Goal: Transaction & Acquisition: Purchase product/service

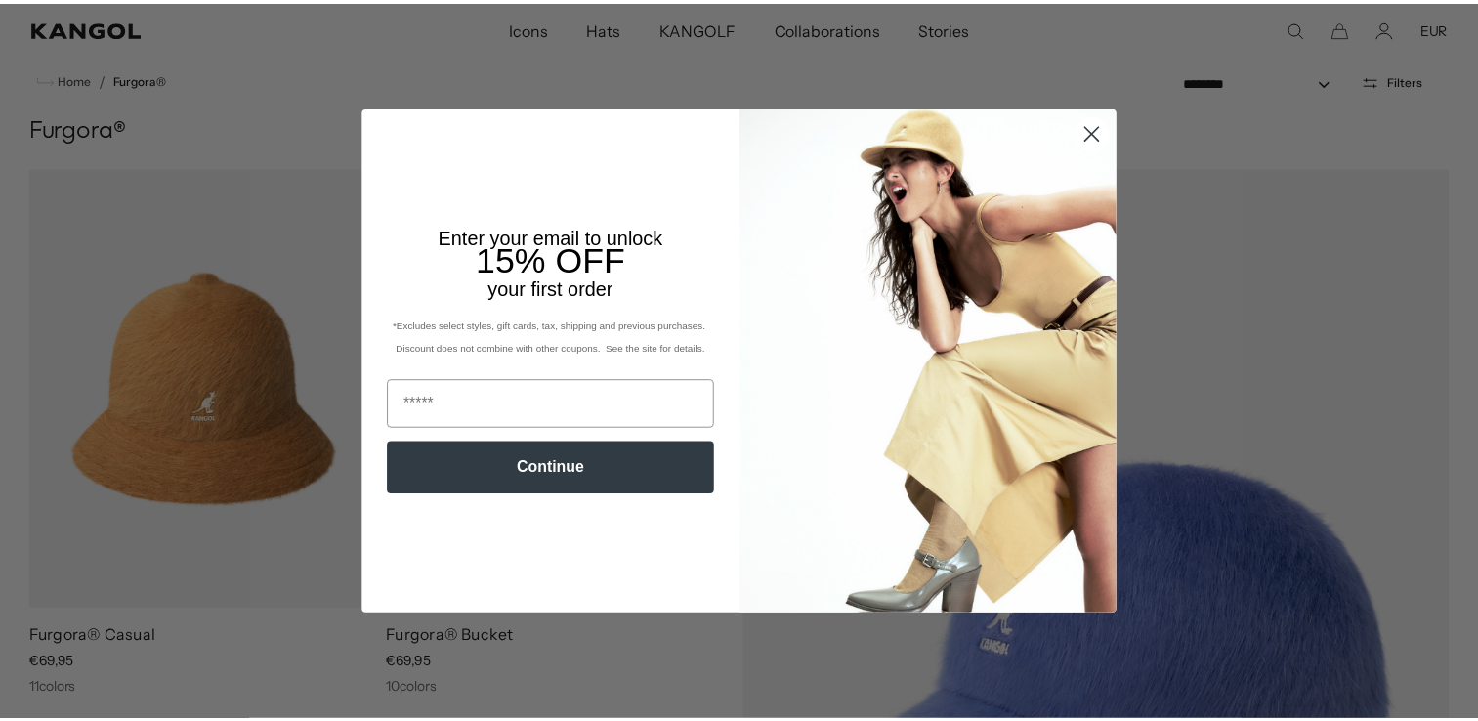
scroll to position [0, 402]
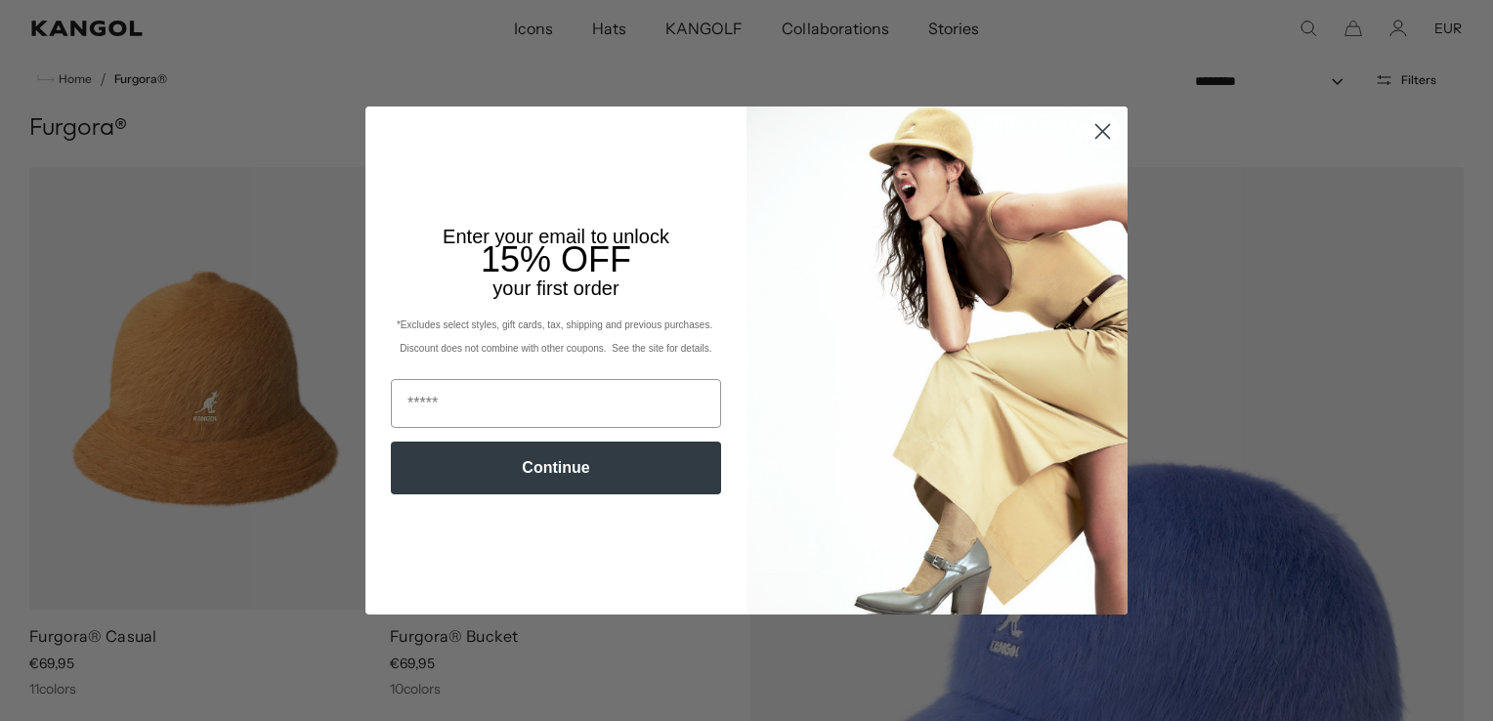
click at [1093, 139] on circle "Close dialog" at bounding box center [1102, 131] width 32 height 32
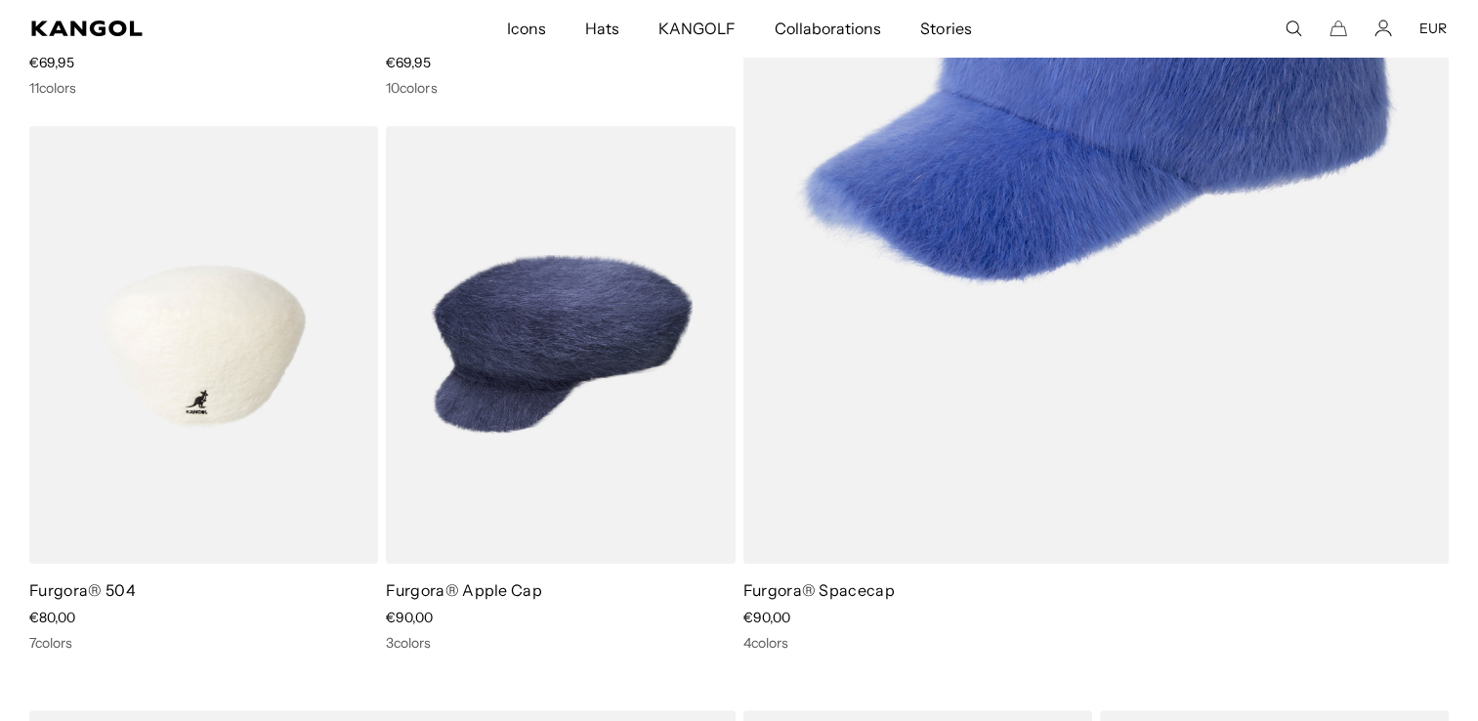
click at [247, 363] on img at bounding box center [203, 345] width 349 height 439
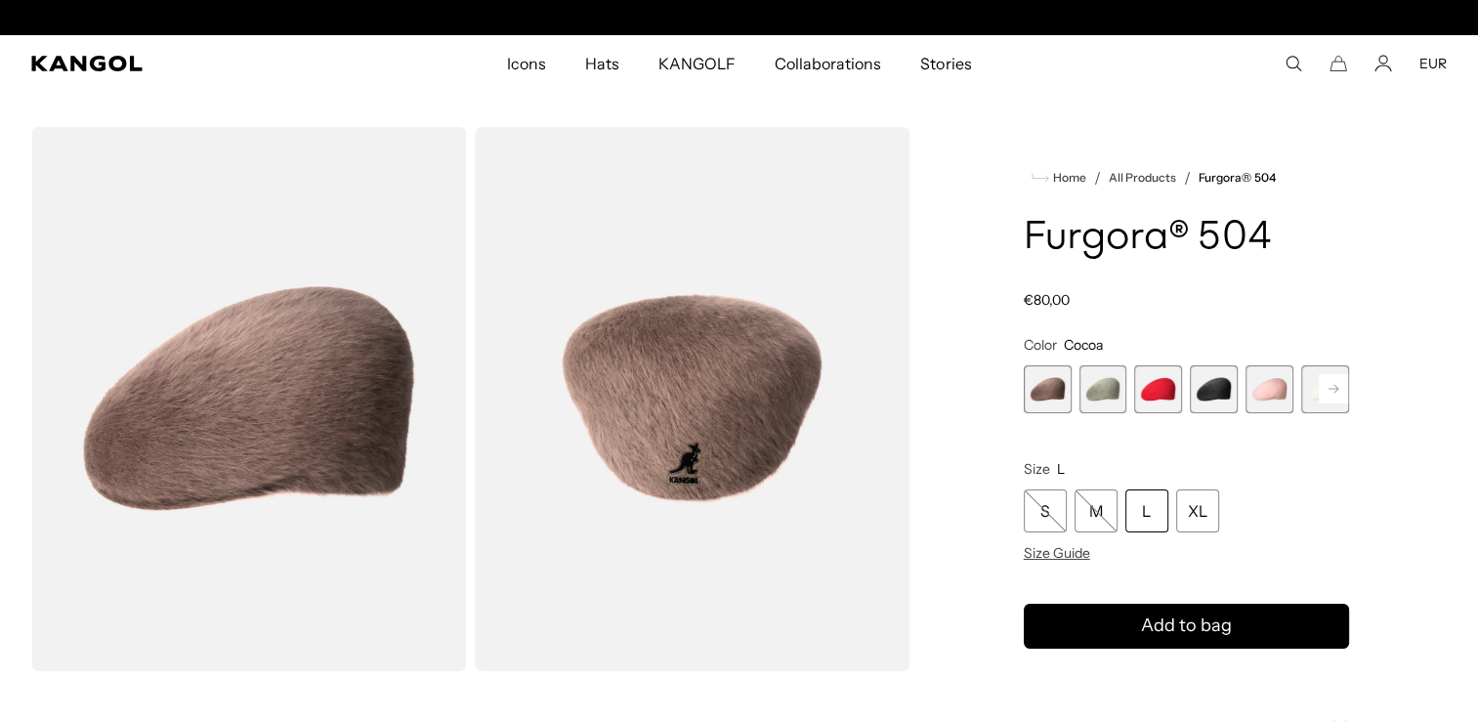
scroll to position [0, 402]
click at [1106, 405] on span "2 of 7" at bounding box center [1103, 389] width 48 height 48
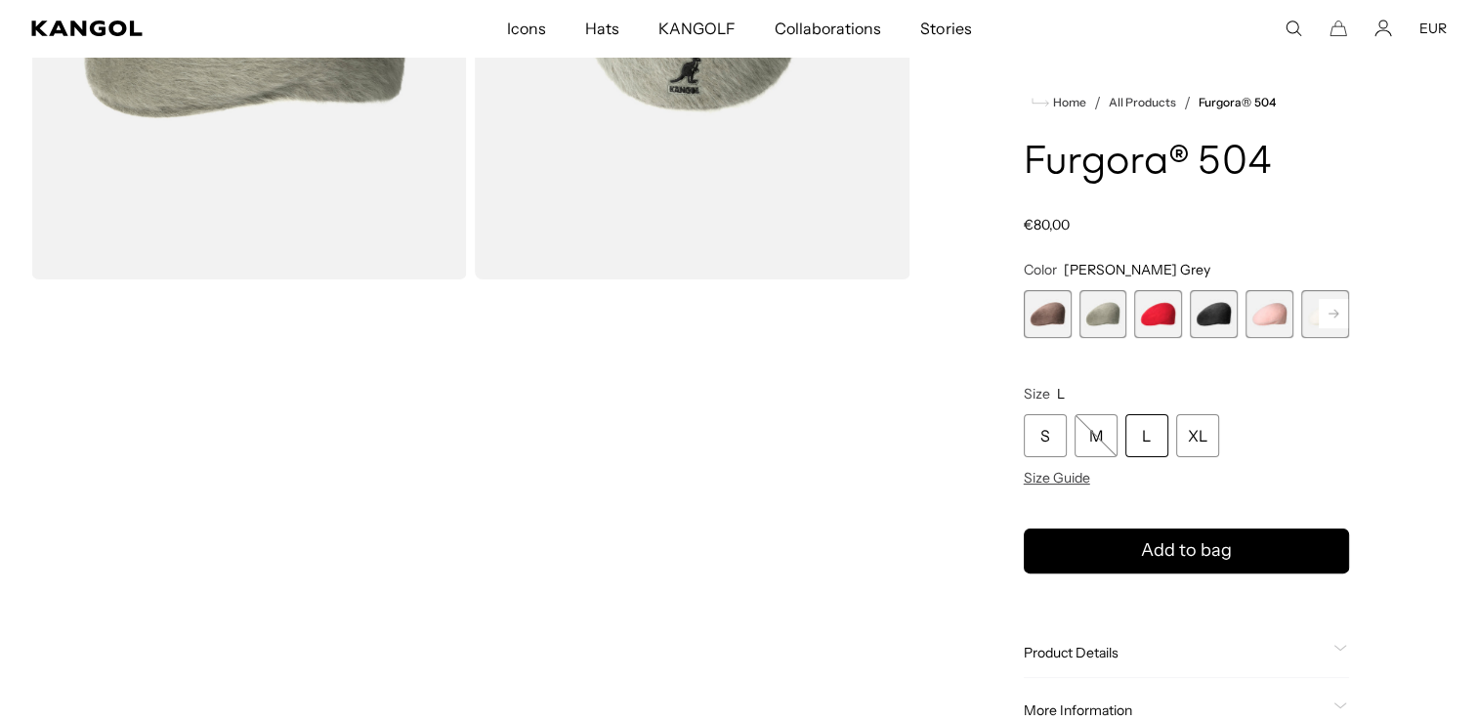
scroll to position [438, 0]
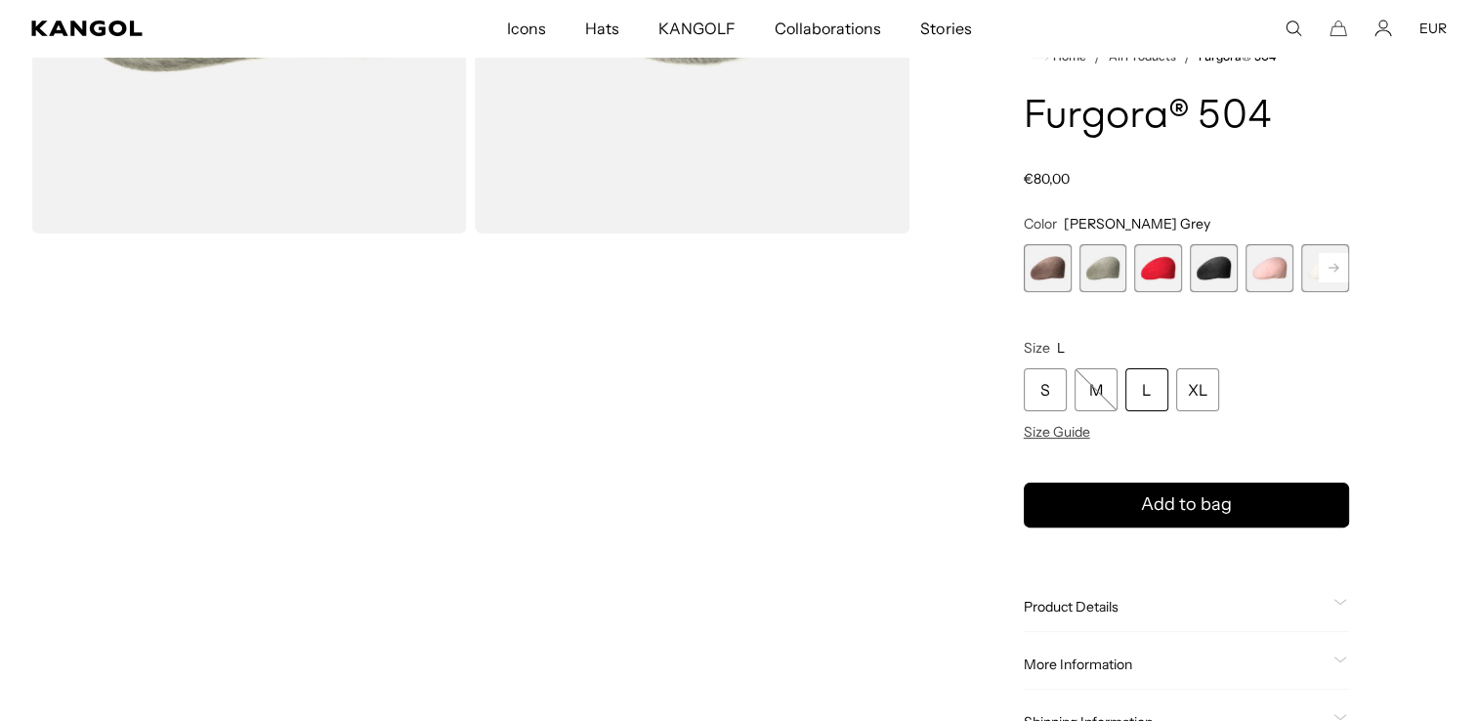
click at [1132, 577] on product-info "Home / All Products / Furgora® 504 Furgora® 504 Regular price €80,00 Regular pr…" at bounding box center [1186, 396] width 325 height 702
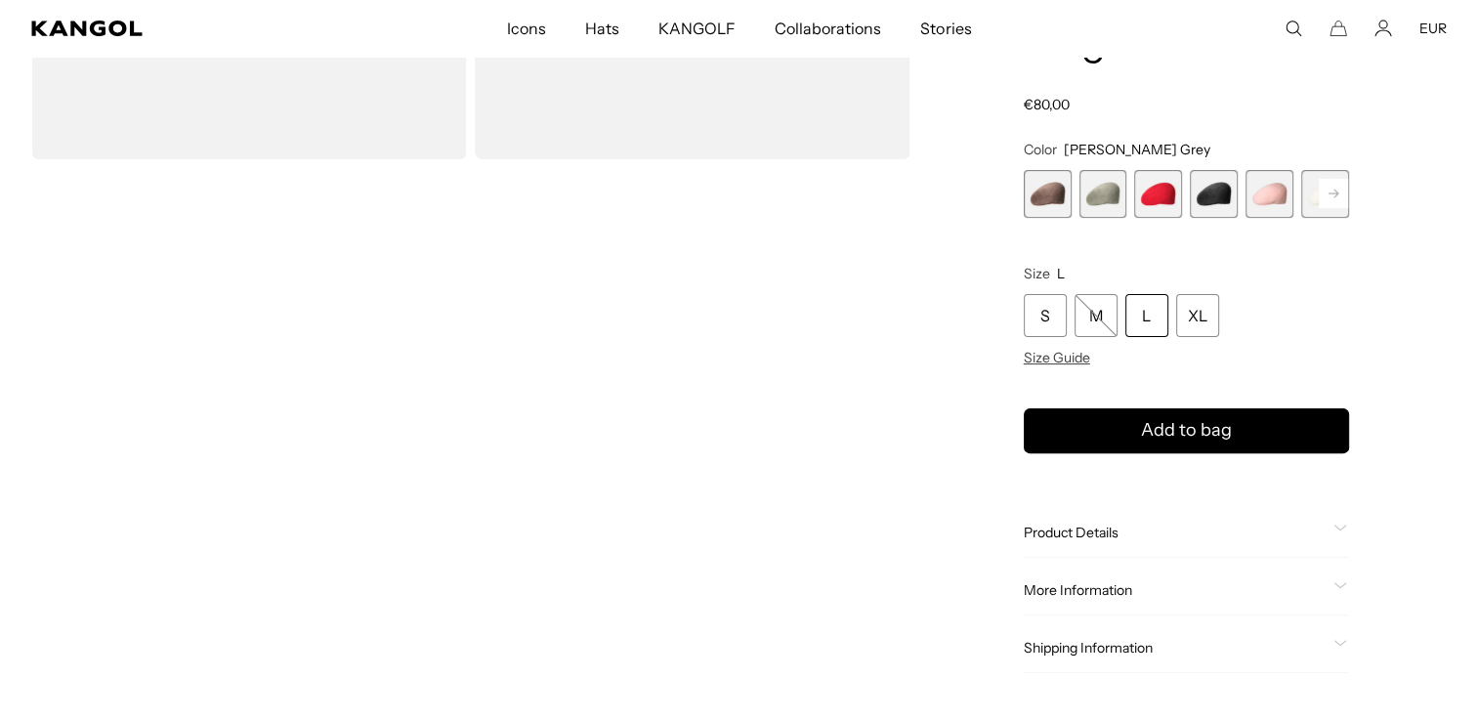
scroll to position [524, 0]
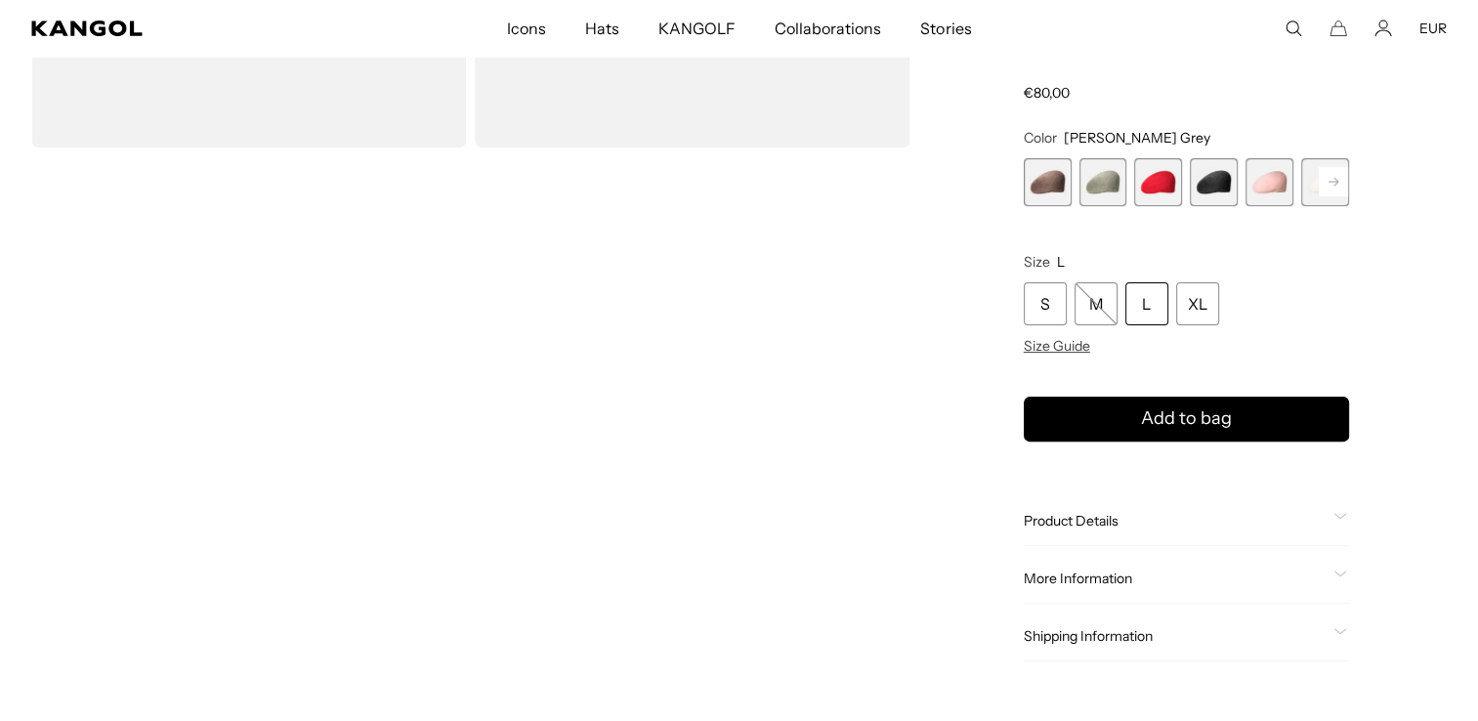
click at [1344, 515] on icon at bounding box center [1340, 516] width 14 height 7
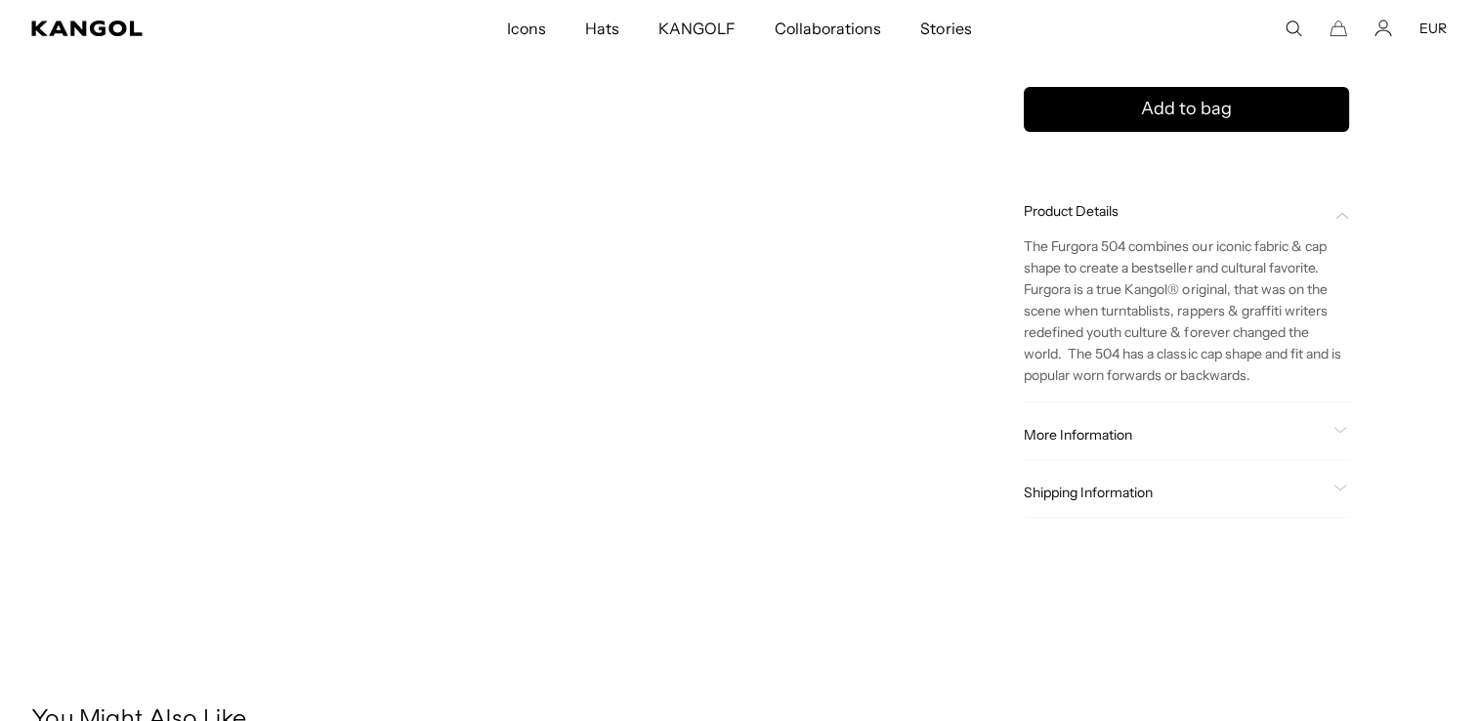
scroll to position [672, 0]
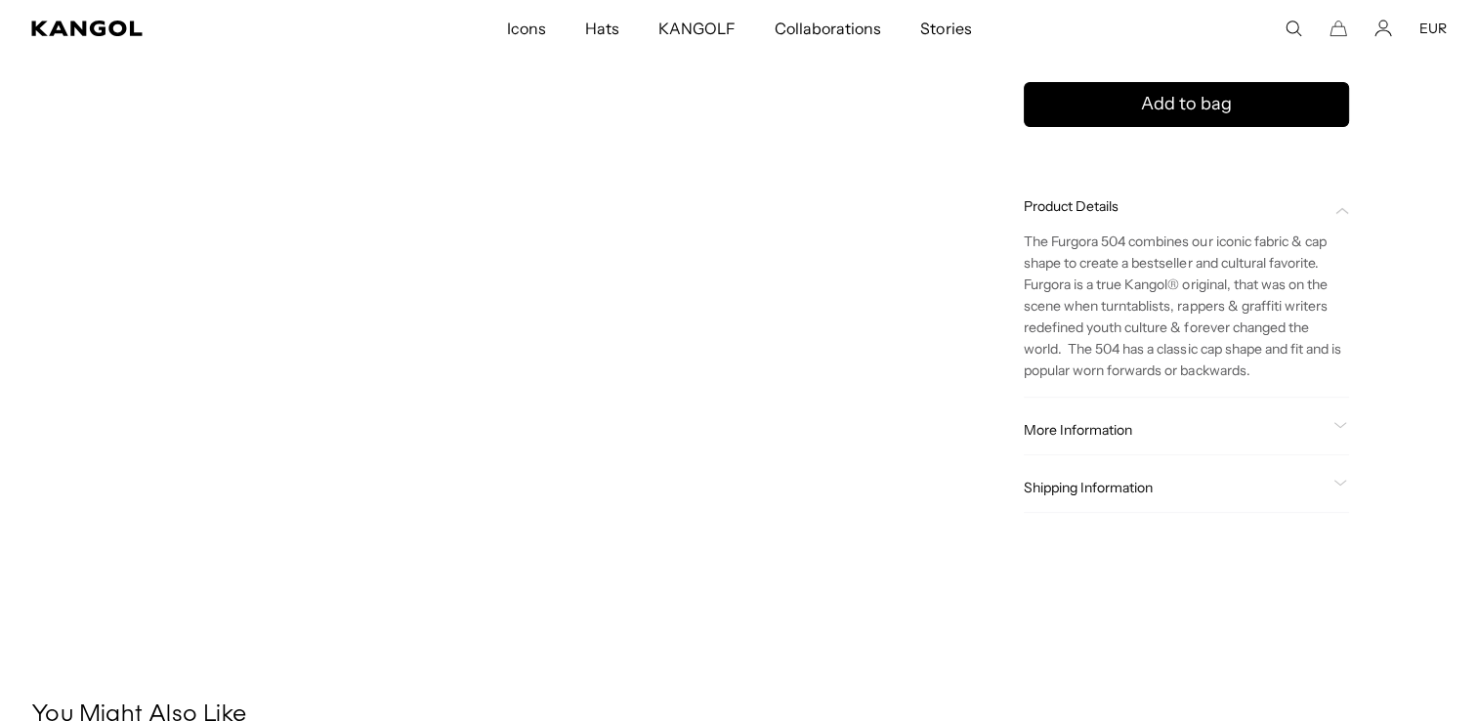
click at [1331, 200] on div "Product Details" at bounding box center [1186, 206] width 325 height 18
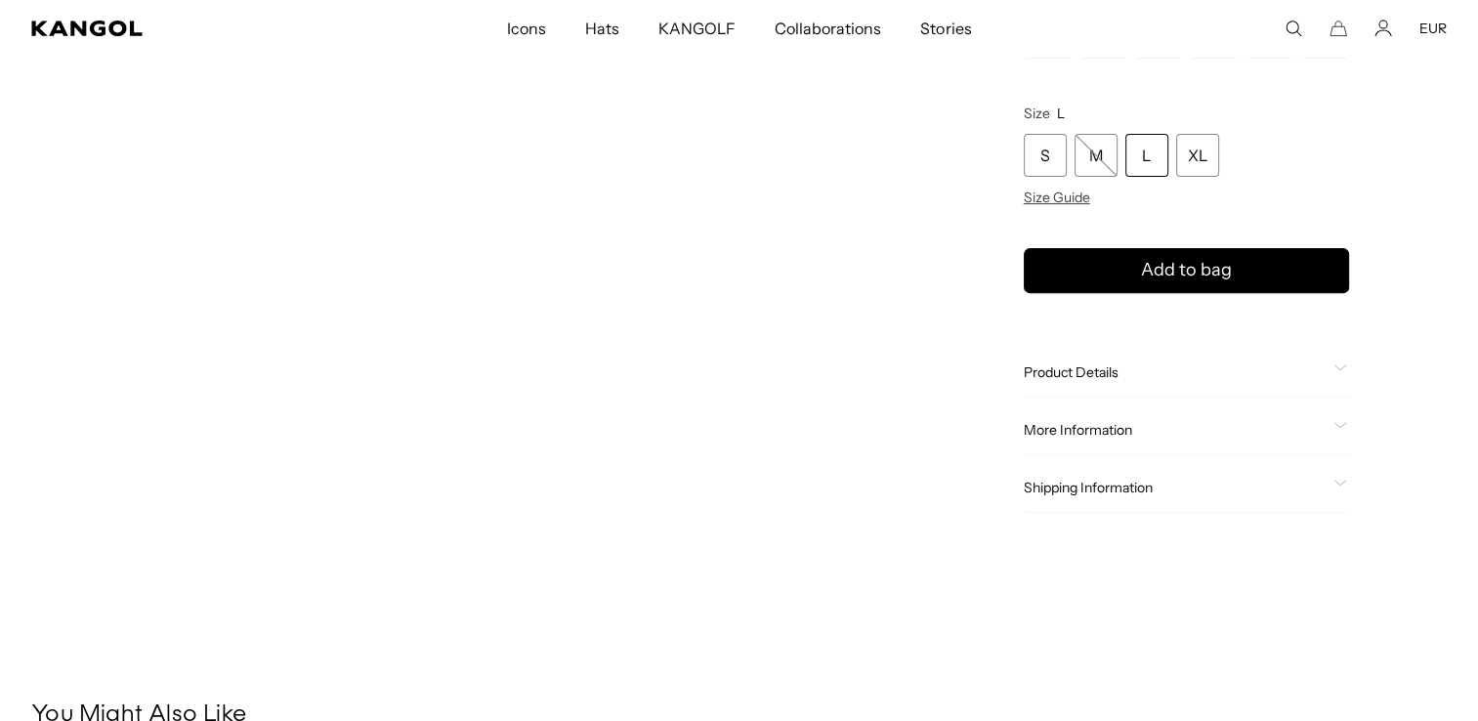
click at [1316, 423] on span "More Information" at bounding box center [1175, 430] width 302 height 18
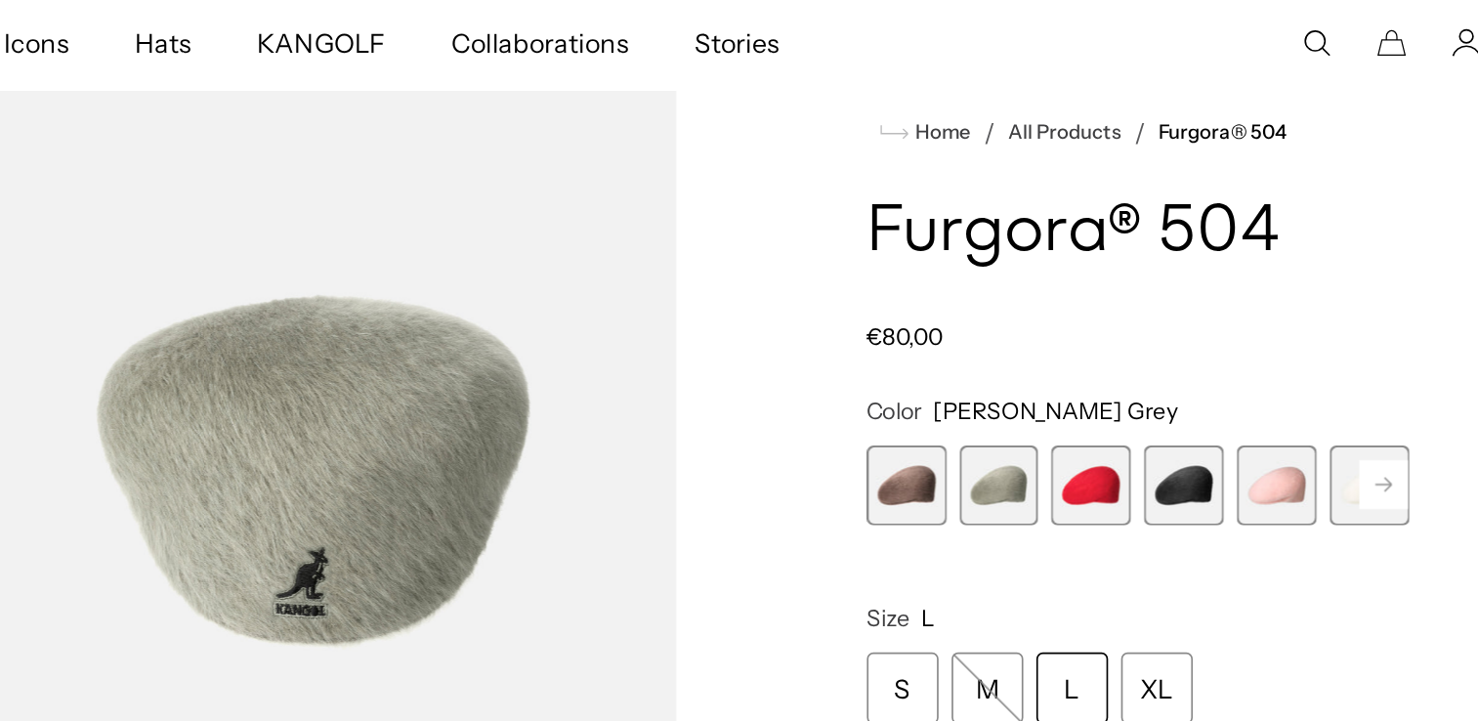
click at [1051, 311] on span "1 of 7" at bounding box center [1048, 294] width 48 height 48
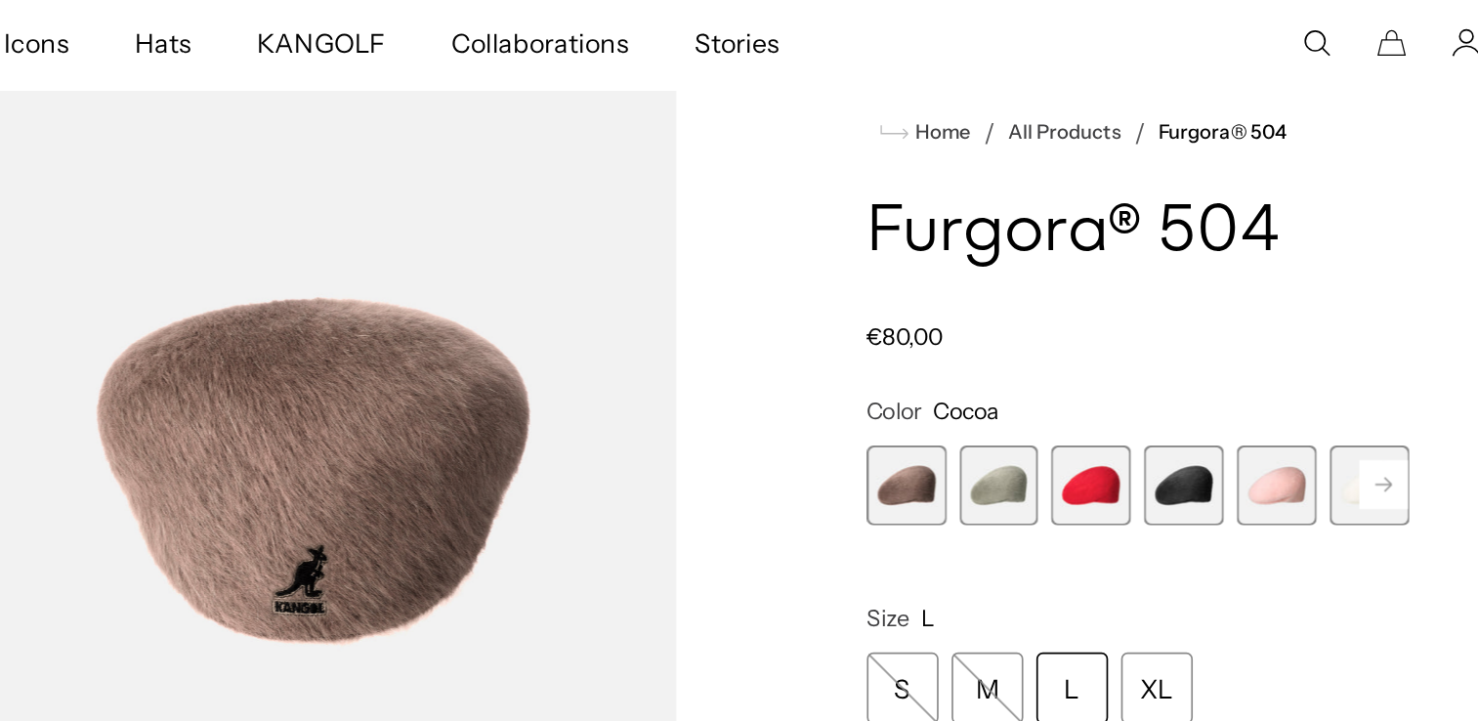
click at [1322, 291] on rect at bounding box center [1333, 292] width 29 height 29
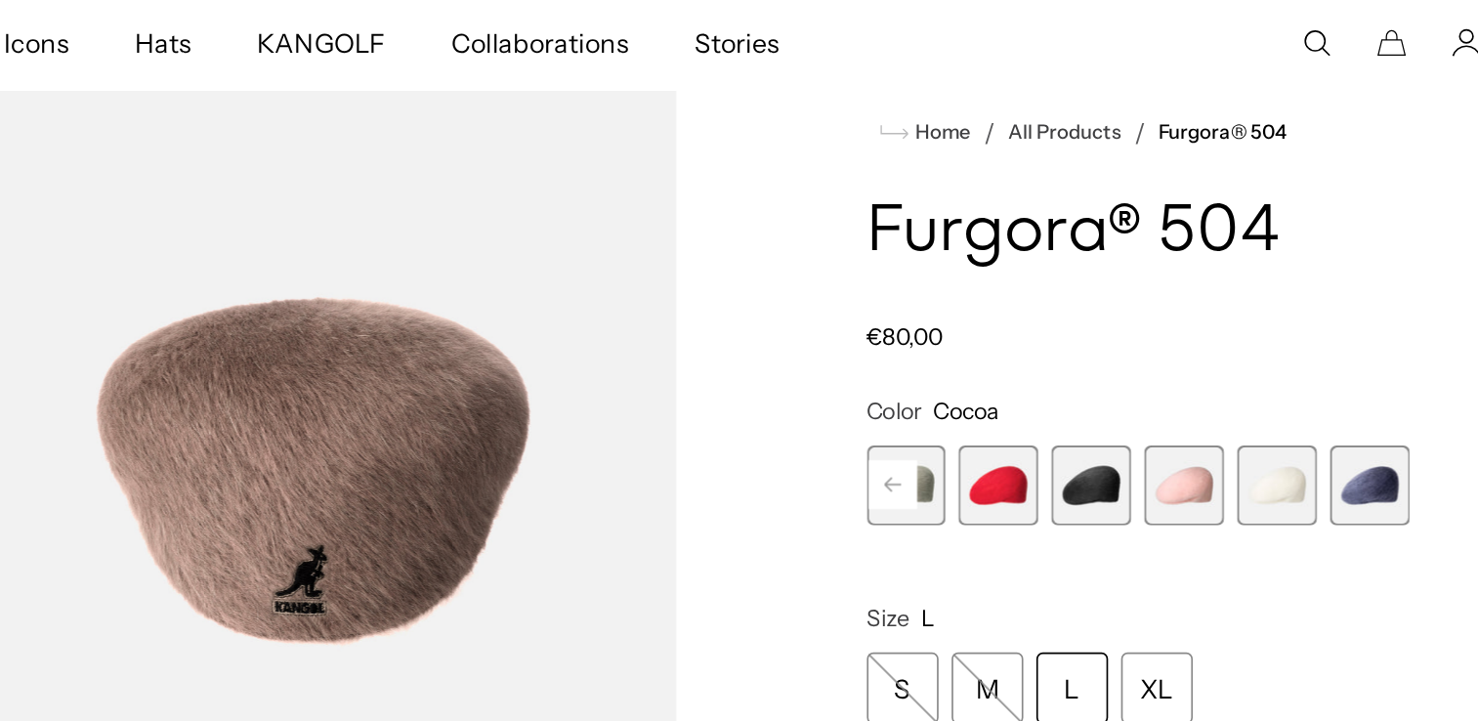
click at [1322, 293] on span "7 of 7" at bounding box center [1325, 294] width 48 height 48
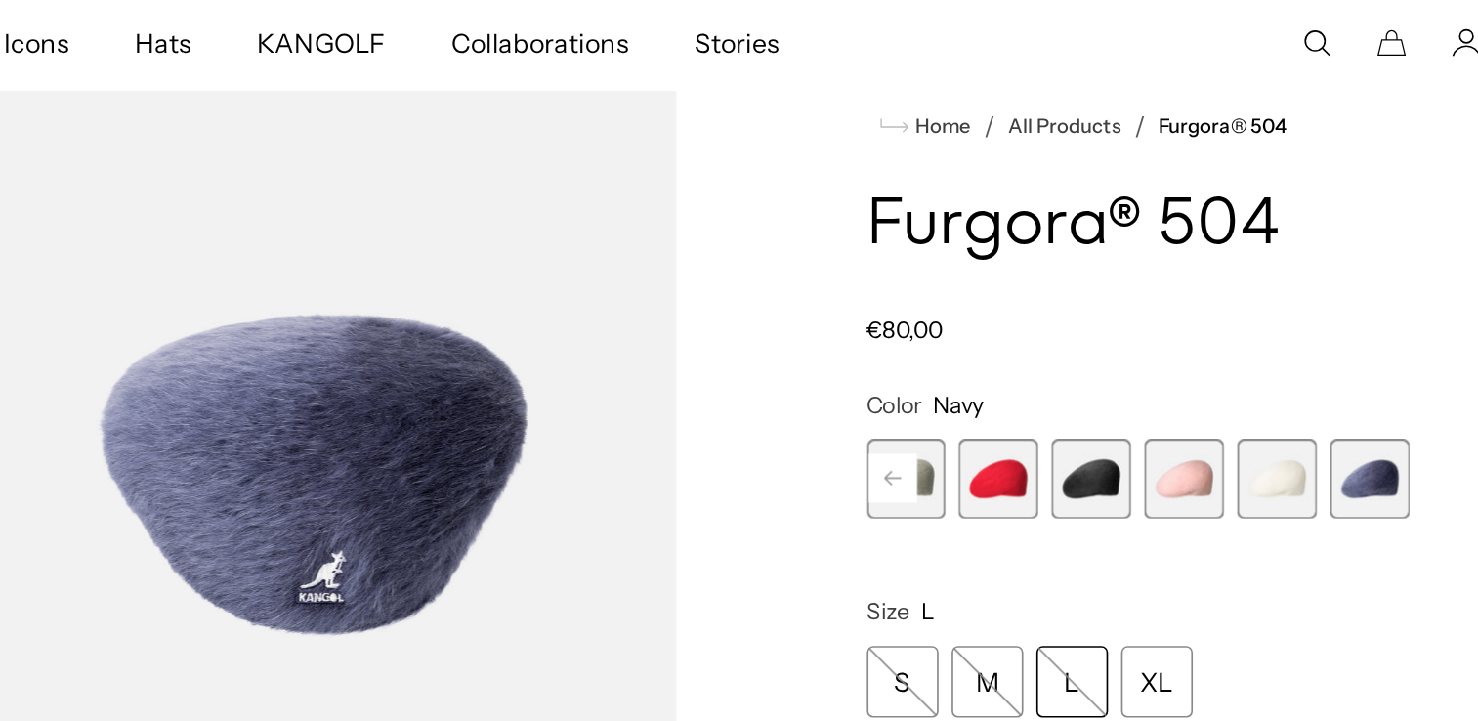
scroll to position [0, 402]
